Goal: Task Accomplishment & Management: Complete application form

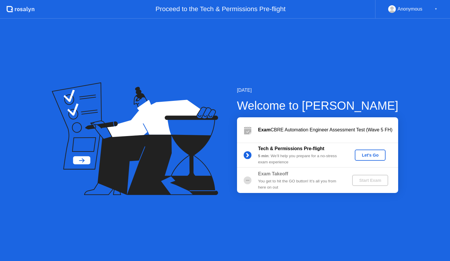
click at [369, 150] on button "Let's Go" at bounding box center [370, 154] width 31 height 11
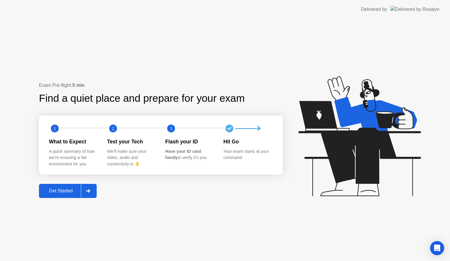
click at [91, 193] on div at bounding box center [88, 190] width 14 height 13
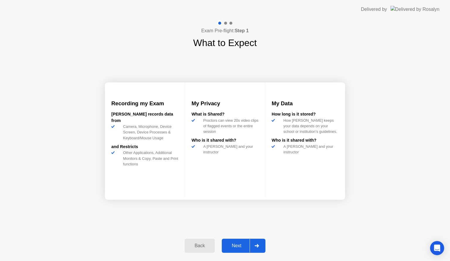
click at [244, 249] on button "Next" at bounding box center [244, 245] width 44 height 14
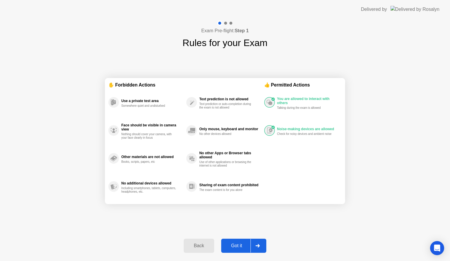
click at [244, 249] on button "Got it" at bounding box center [243, 245] width 45 height 14
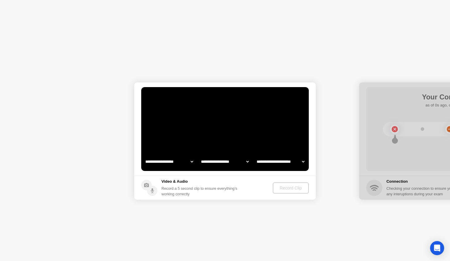
select select "**********"
select select "*******"
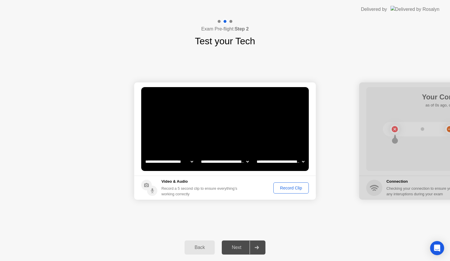
click at [290, 188] on div "Record Clip" at bounding box center [290, 187] width 31 height 5
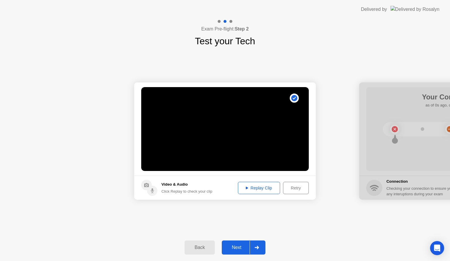
click at [278, 188] on button "Replay Clip" at bounding box center [259, 188] width 42 height 12
click at [260, 188] on div "Replay Clip" at bounding box center [259, 187] width 38 height 5
click at [238, 239] on div "Back Next" at bounding box center [225, 247] width 450 height 27
click at [233, 249] on div "Next" at bounding box center [237, 247] width 26 height 5
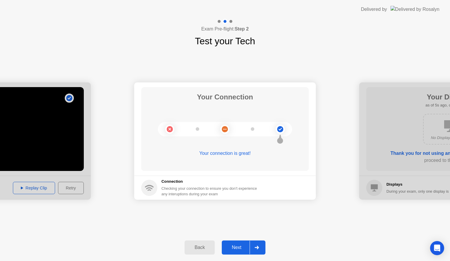
click at [231, 238] on div "Back Next" at bounding box center [225, 247] width 450 height 27
click at [229, 243] on button "Next" at bounding box center [244, 247] width 44 height 14
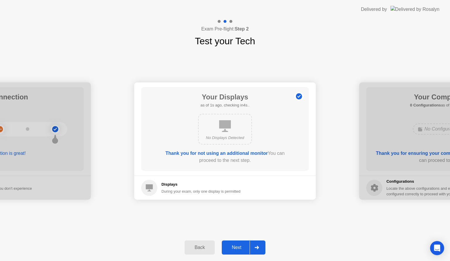
click at [229, 243] on button "Next" at bounding box center [244, 247] width 44 height 14
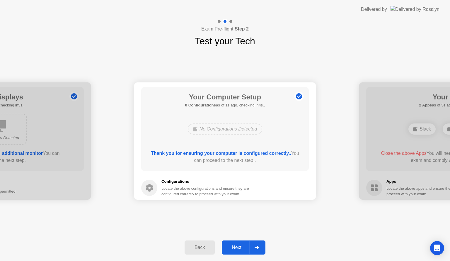
click at [229, 243] on button "Next" at bounding box center [244, 247] width 44 height 14
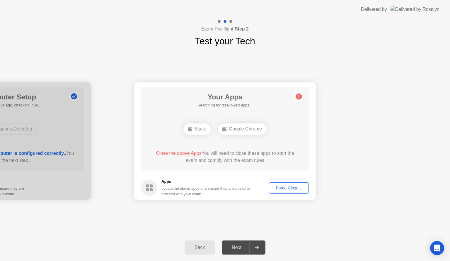
click at [278, 187] on div "Force Close..." at bounding box center [289, 187] width 36 height 5
click at [277, 186] on div "Force Close..." at bounding box center [289, 187] width 36 height 5
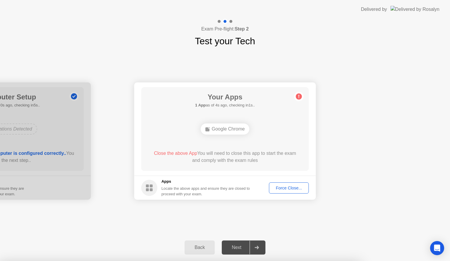
click at [285, 190] on div "Force Close..." at bounding box center [289, 187] width 36 height 5
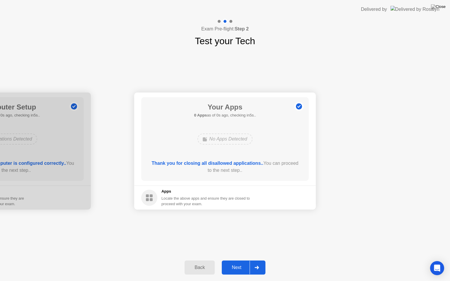
click at [241, 260] on button "Next" at bounding box center [244, 268] width 44 height 14
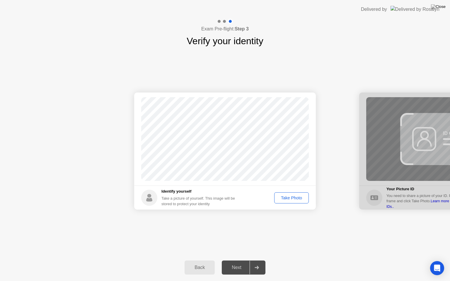
click at [288, 194] on button "Take Photo" at bounding box center [291, 197] width 35 height 11
click at [288, 194] on button "Retake" at bounding box center [295, 197] width 27 height 11
click at [288, 194] on button "Take Photo" at bounding box center [291, 197] width 35 height 11
click at [242, 260] on div "Next" at bounding box center [237, 267] width 26 height 5
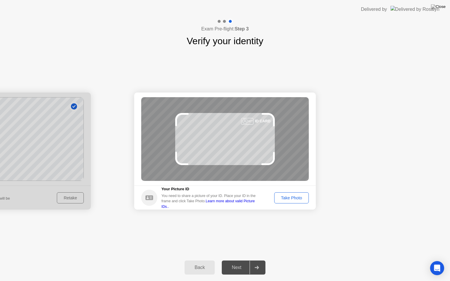
click at [291, 204] on footer "Your Picture ID You need to share a picture of your ID. Place your ID in the fr…" at bounding box center [225, 198] width 182 height 24
click at [291, 202] on button "Take Photo" at bounding box center [291, 197] width 35 height 11
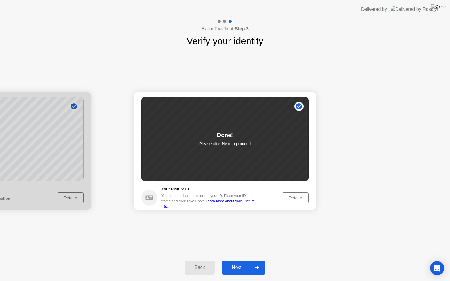
click at [242, 260] on button "Next" at bounding box center [244, 268] width 44 height 14
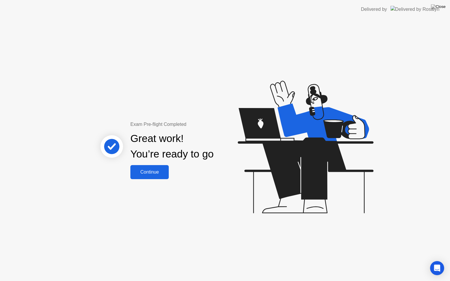
click at [142, 178] on button "Continue" at bounding box center [149, 172] width 38 height 14
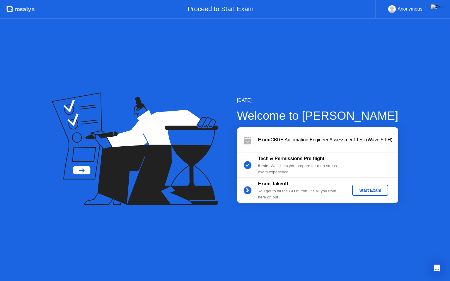
click at [360, 190] on div "Start Exam" at bounding box center [369, 190] width 31 height 5
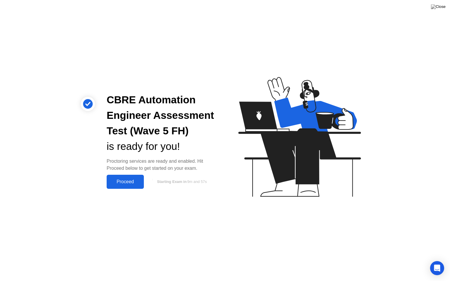
click at [130, 182] on div "Proceed" at bounding box center [125, 181] width 34 height 5
